Goal: Communication & Community: Ask a question

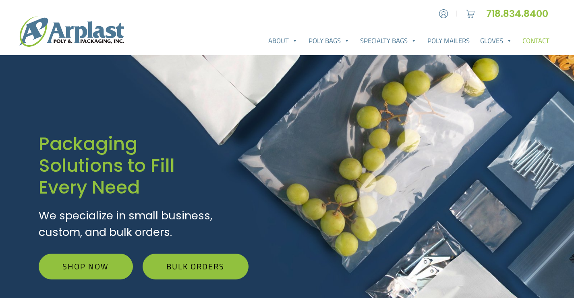
click at [535, 38] on link "Contact" at bounding box center [535, 41] width 37 height 16
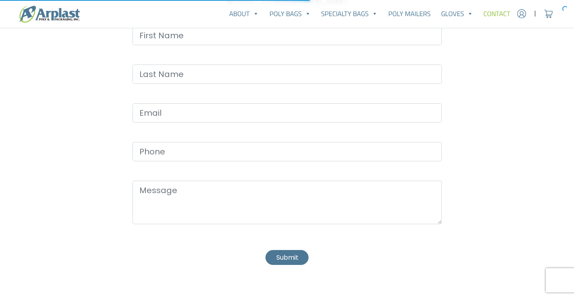
scroll to position [322, 0]
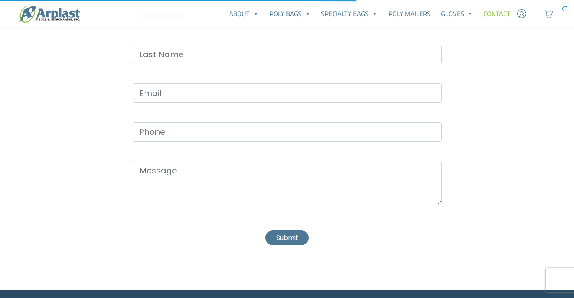
click at [182, 28] on div "Contact form" at bounding box center [287, 19] width 319 height 26
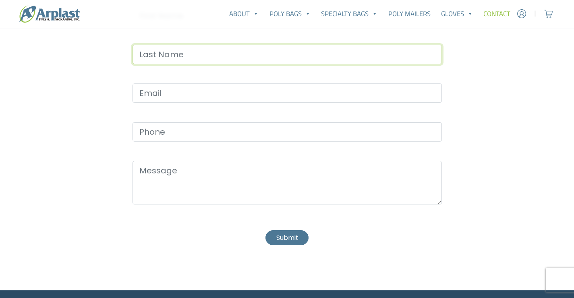
drag, startPoint x: 174, startPoint y: 52, endPoint x: 177, endPoint y: 59, distance: 7.8
click at [177, 59] on input "Contact form" at bounding box center [287, 54] width 309 height 19
type input "Kotarsky"
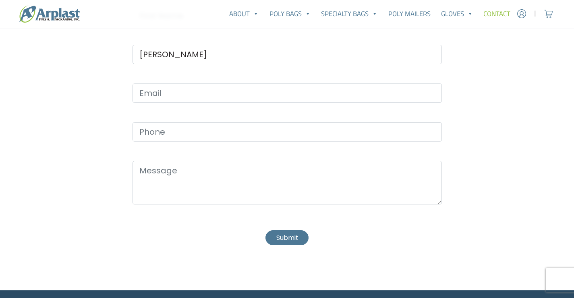
type input "Gena"
type input "gena@janpronorthernnj.com"
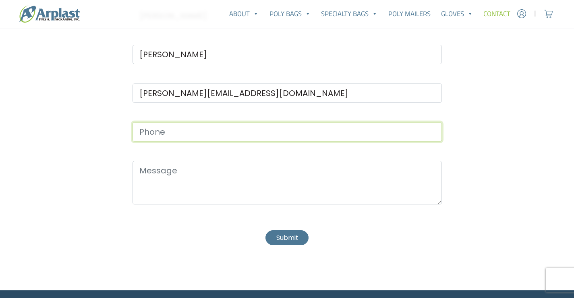
type input "9733197417"
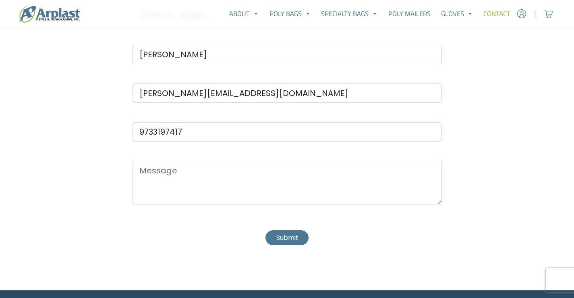
click at [166, 205] on div "Contact form" at bounding box center [287, 186] width 319 height 50
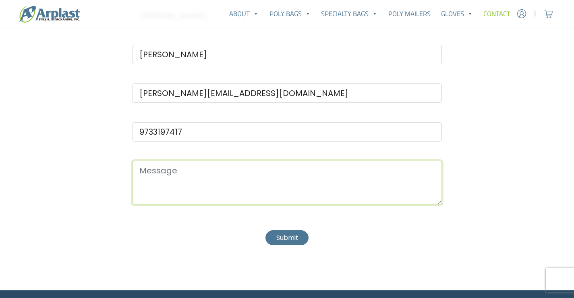
click at [201, 183] on textarea "Contact form" at bounding box center [287, 183] width 309 height 44
paste textarea "Recently I was in the neighborhood and thought I’d reach out to offer a profess…"
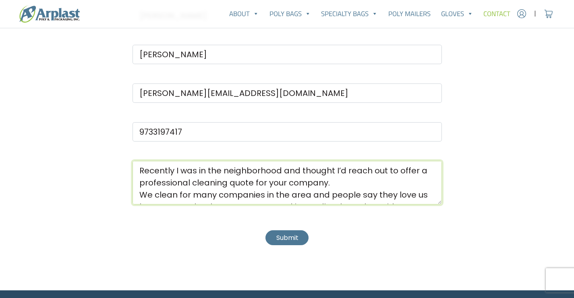
scroll to position [190, 0]
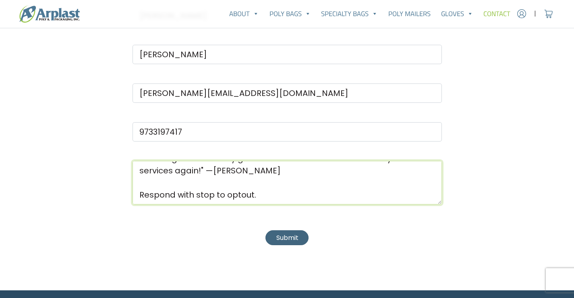
type textarea "Recently I was in the neighborhood and thought I’d reach out to offer a profess…"
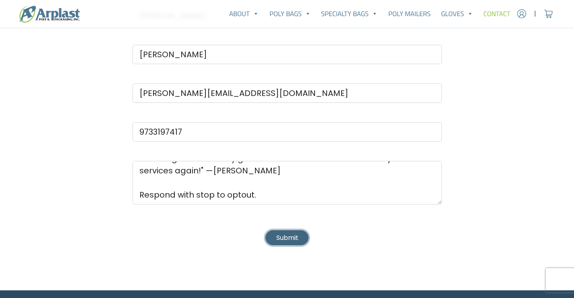
click at [286, 244] on button "Submit" at bounding box center [287, 237] width 43 height 15
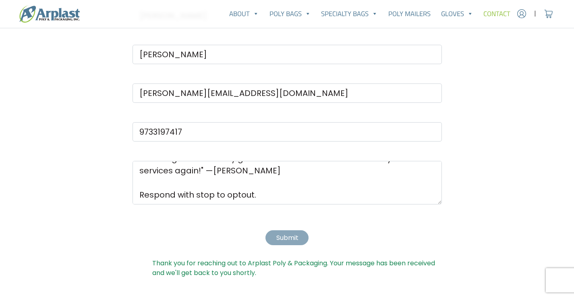
scroll to position [0, 0]
